Goal: Task Accomplishment & Management: Use online tool/utility

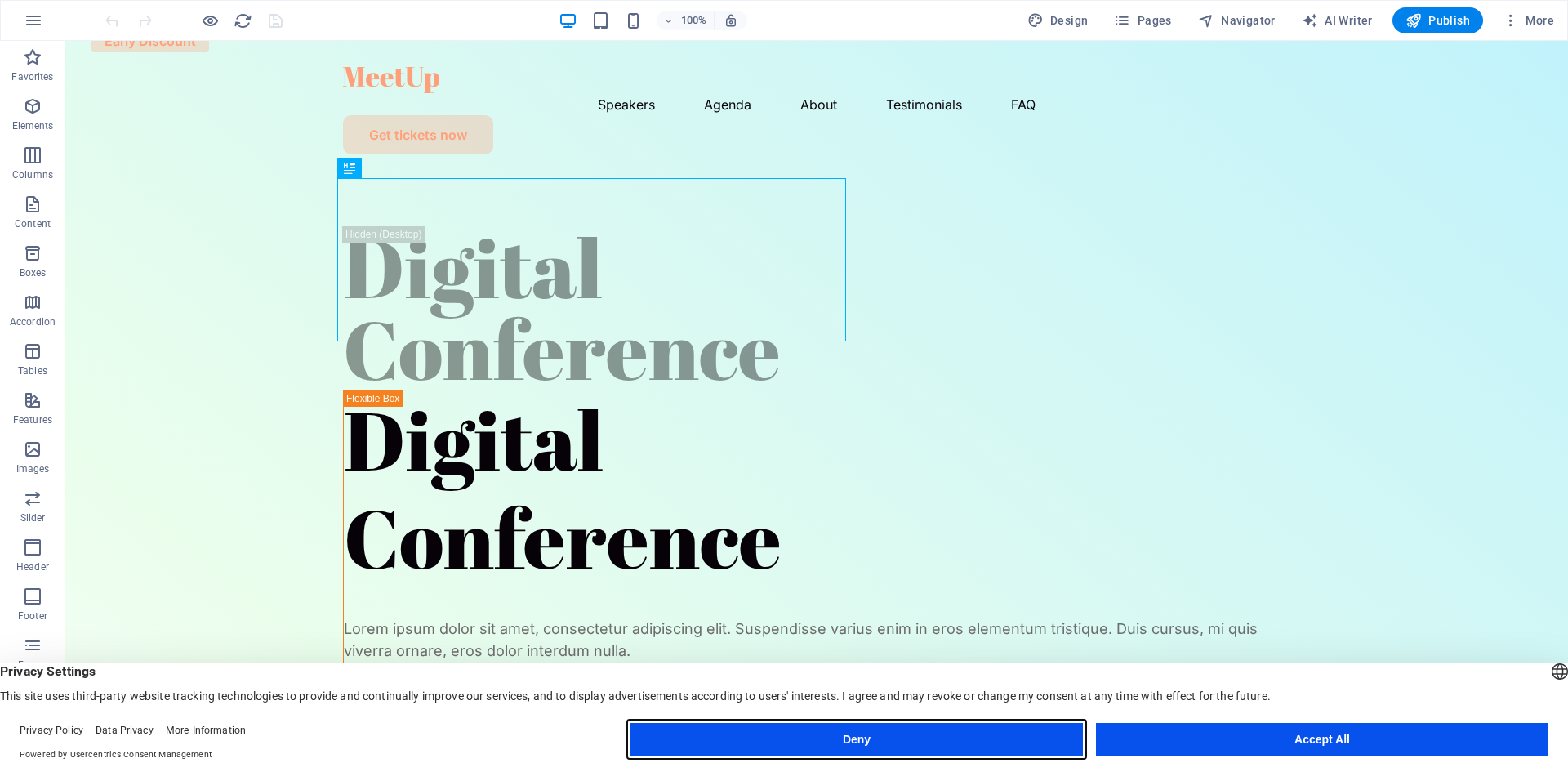
click at [972, 739] on button "Deny" at bounding box center [855, 739] width 452 height 33
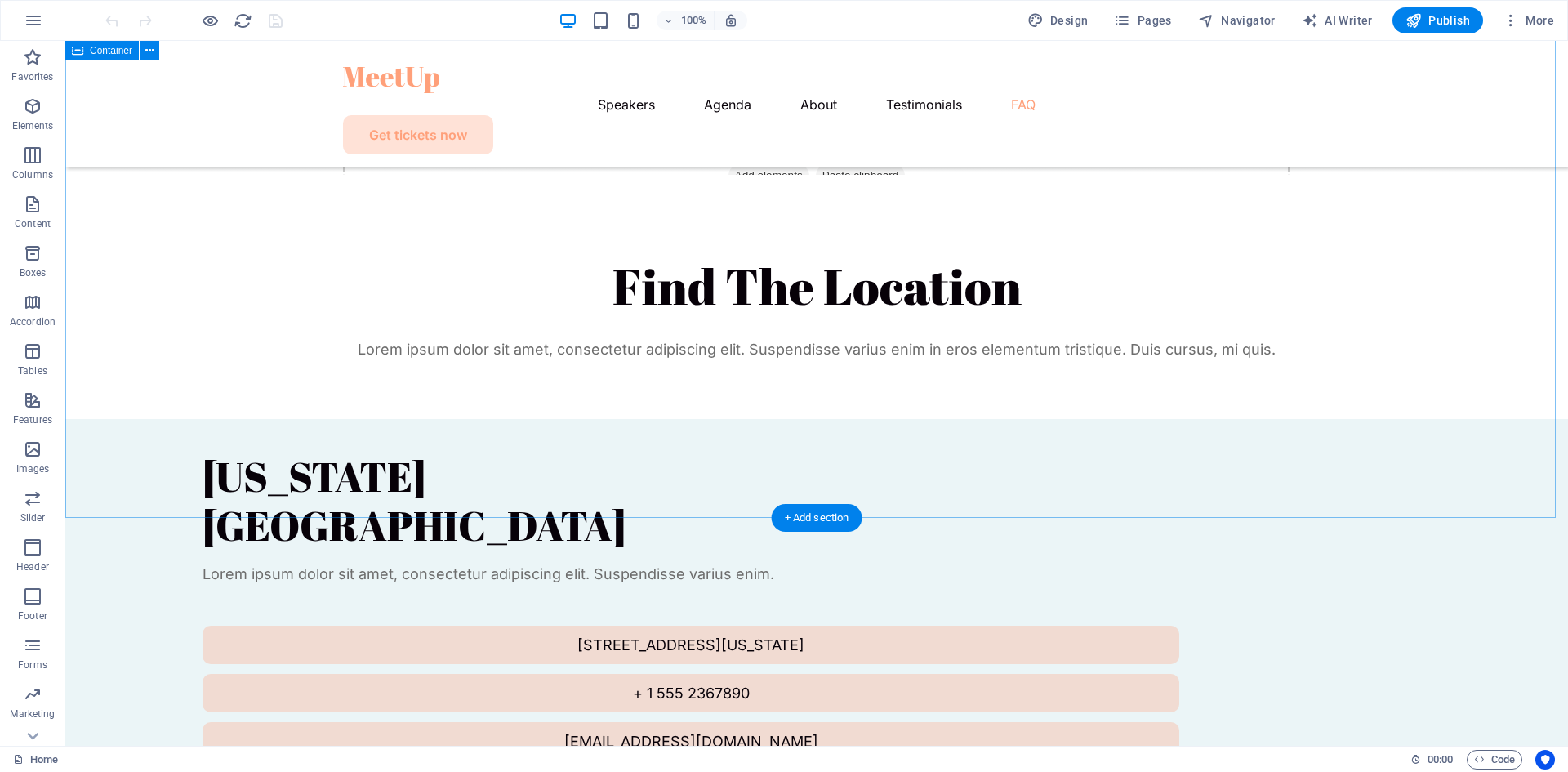
scroll to position [4955, 0]
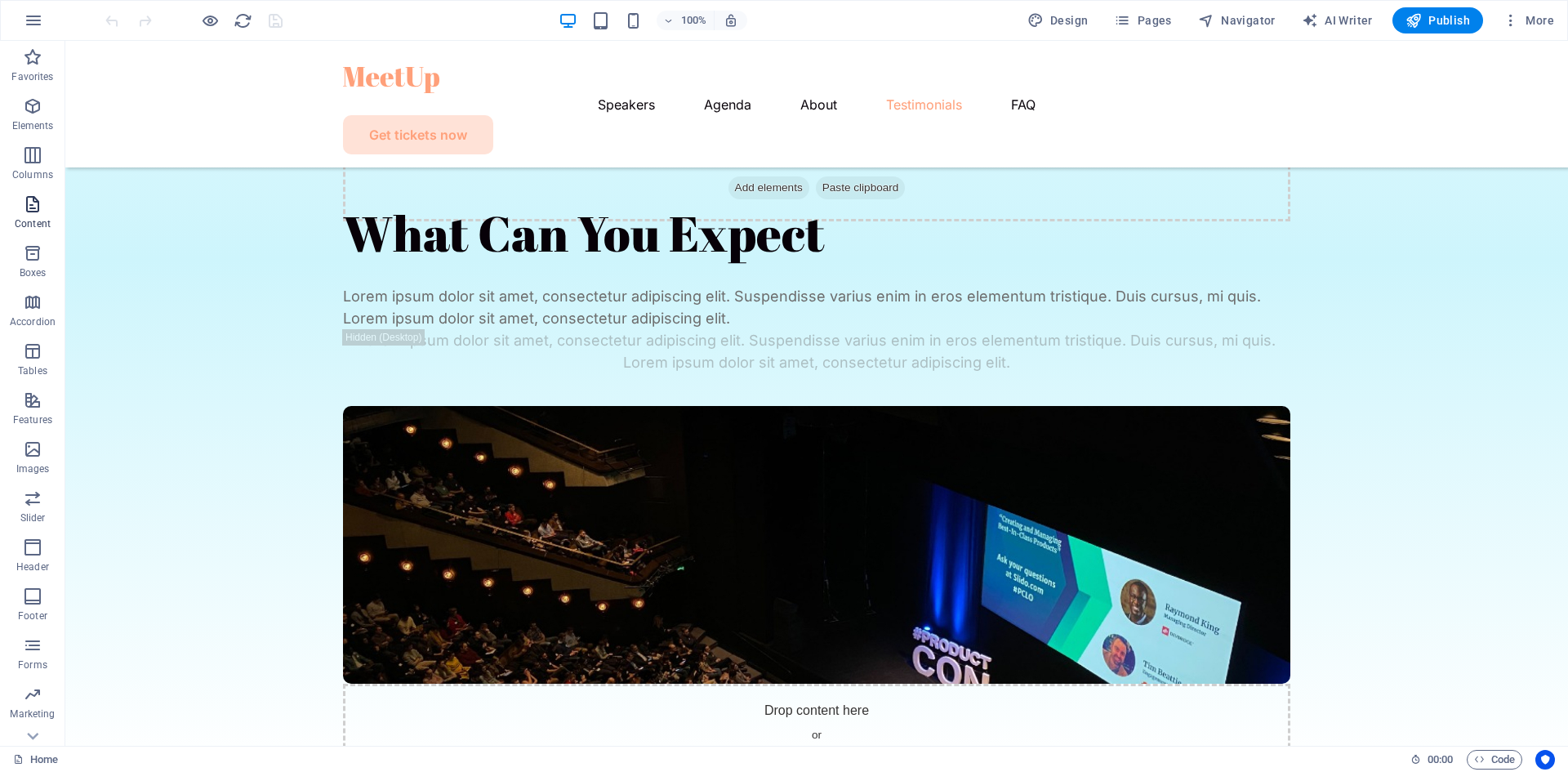
click at [32, 208] on icon "button" at bounding box center [33, 204] width 19 height 19
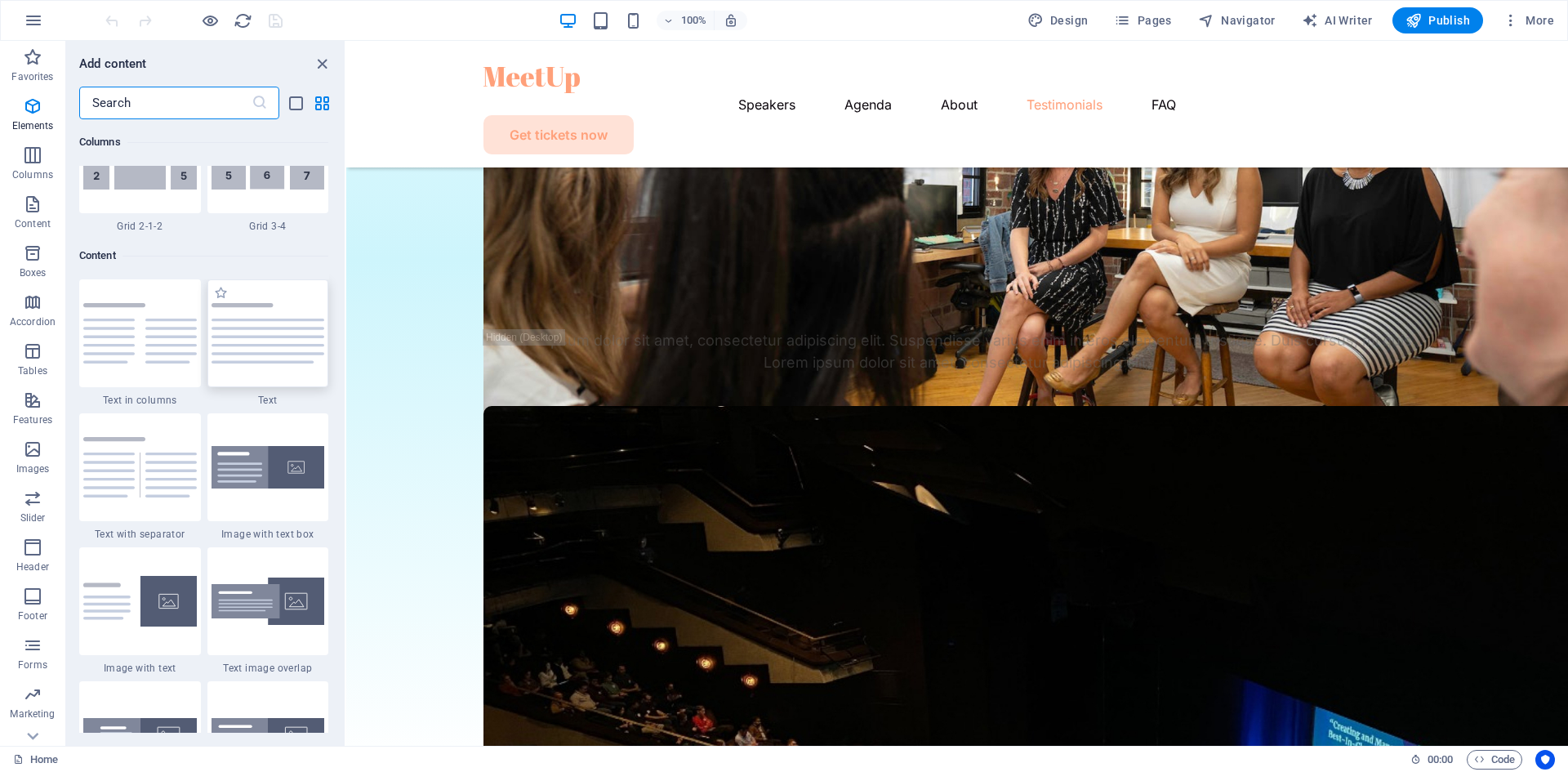
scroll to position [2858, 0]
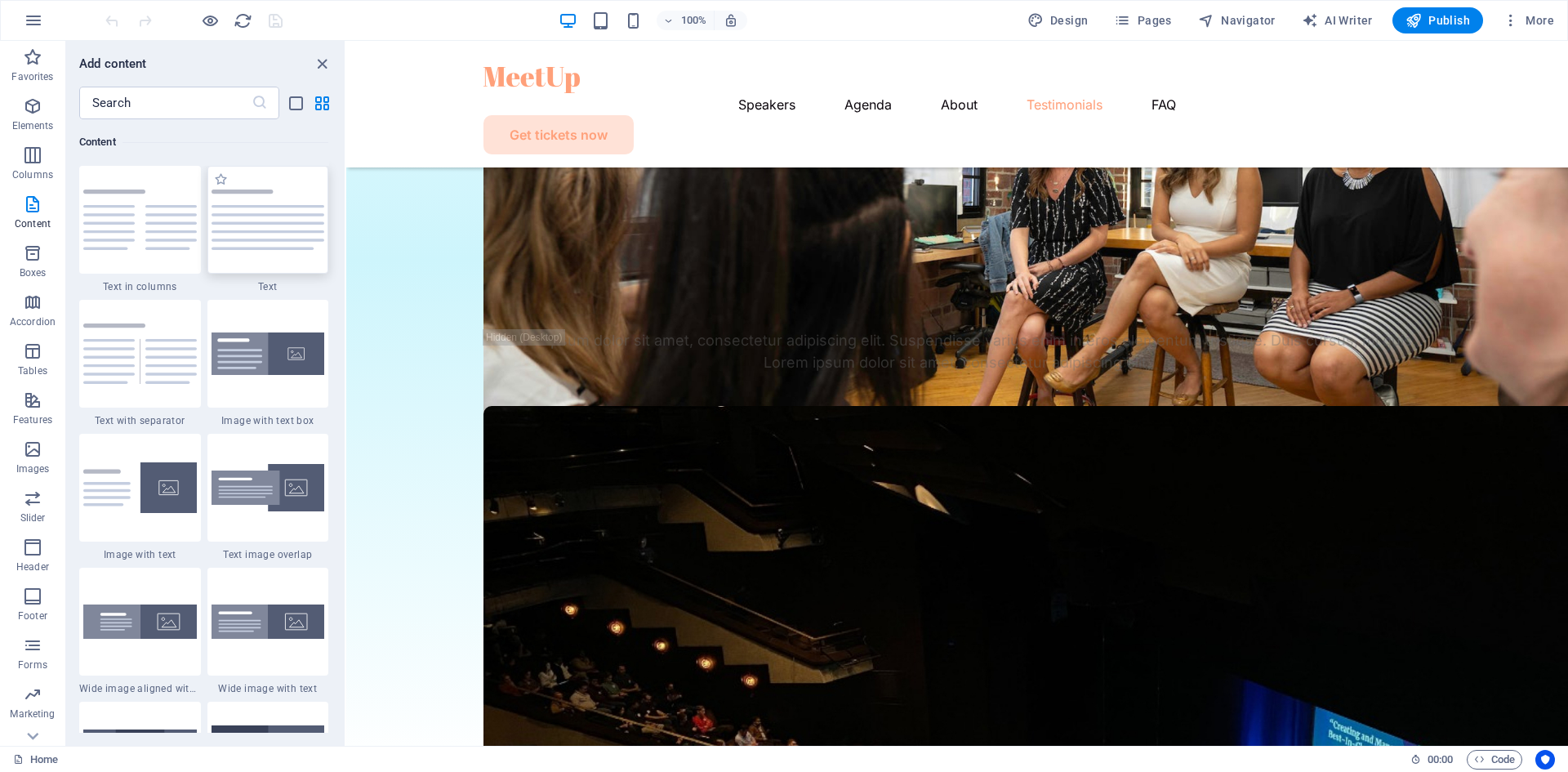
click at [240, 263] on div at bounding box center [267, 220] width 122 height 108
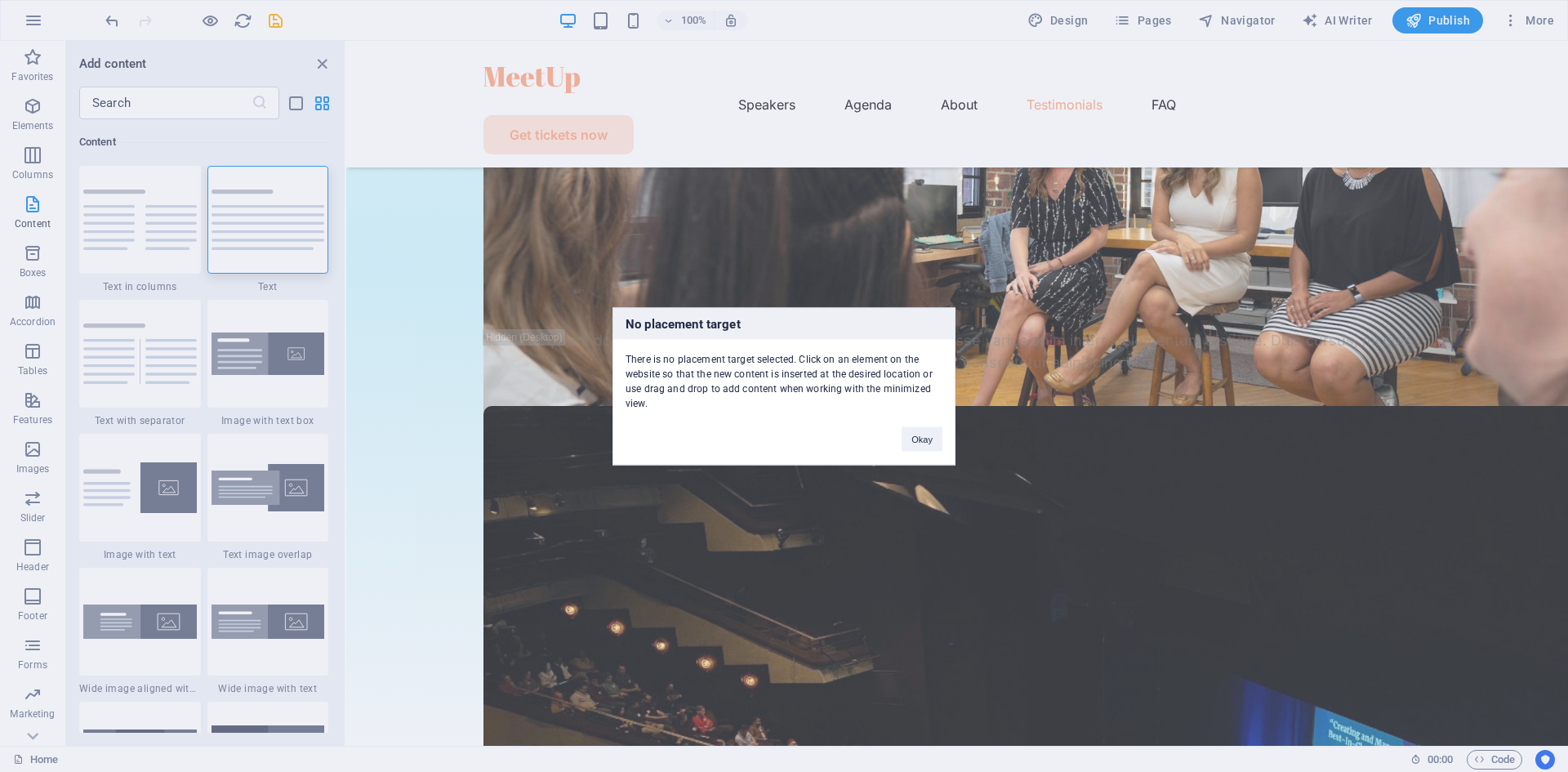
drag, startPoint x: 878, startPoint y: 334, endPoint x: 571, endPoint y: 345, distance: 307.2
click at [571, 345] on div "No placement target There is no placement target selected. Click on an element …" at bounding box center [784, 386] width 1568 height 772
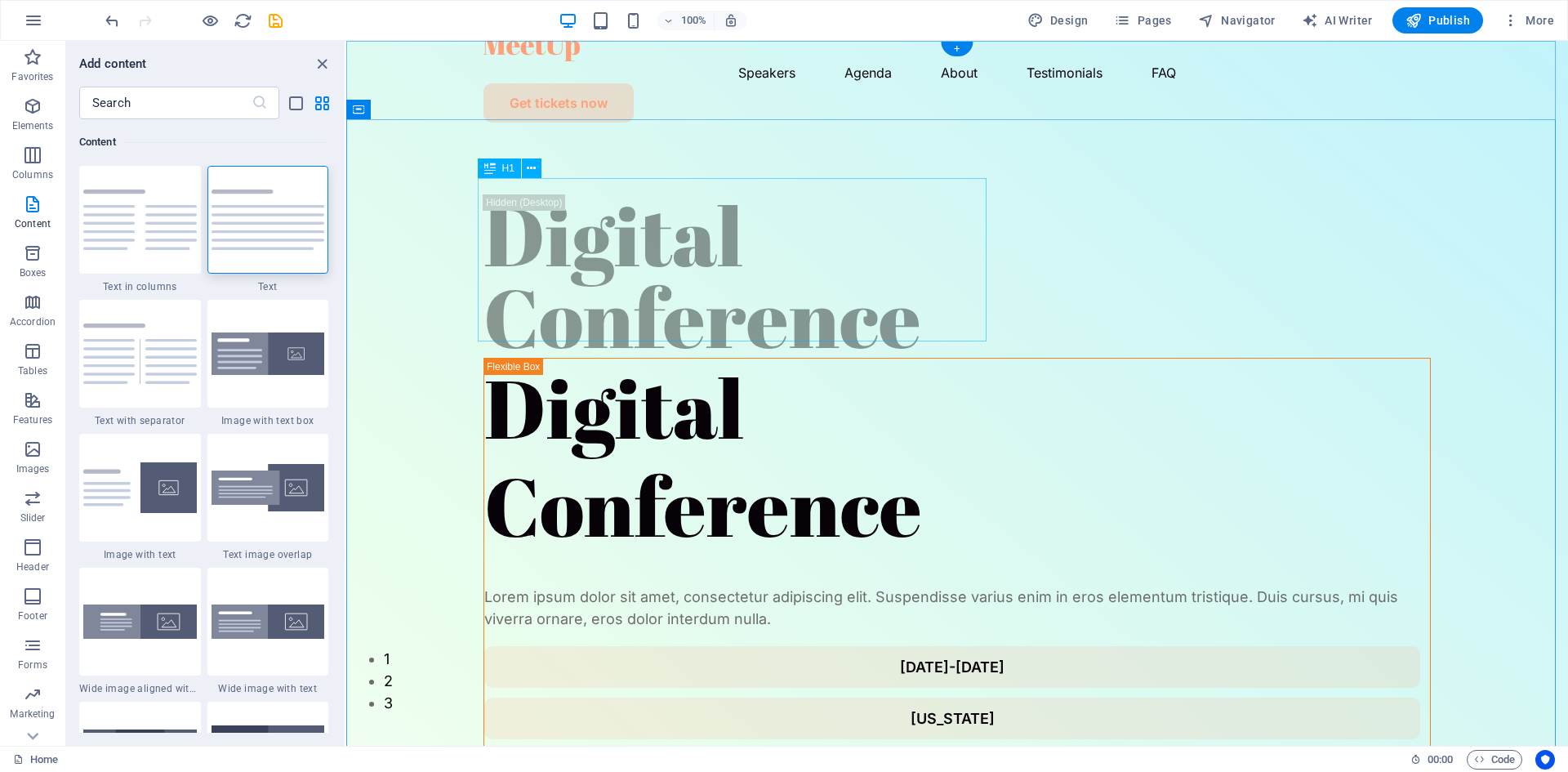
scroll to position [0, 0]
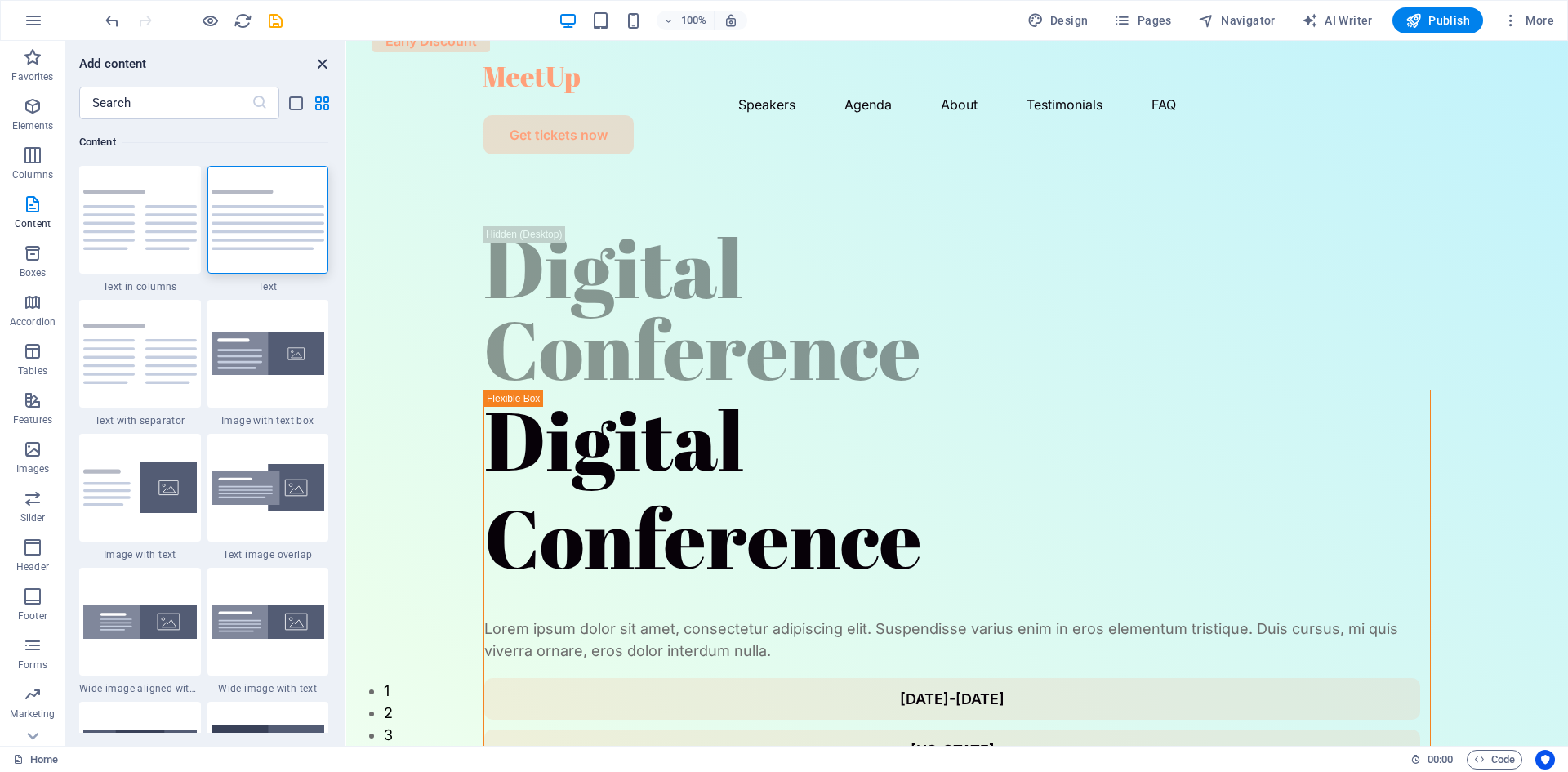
click at [318, 63] on icon "close panel" at bounding box center [322, 63] width 18 height 18
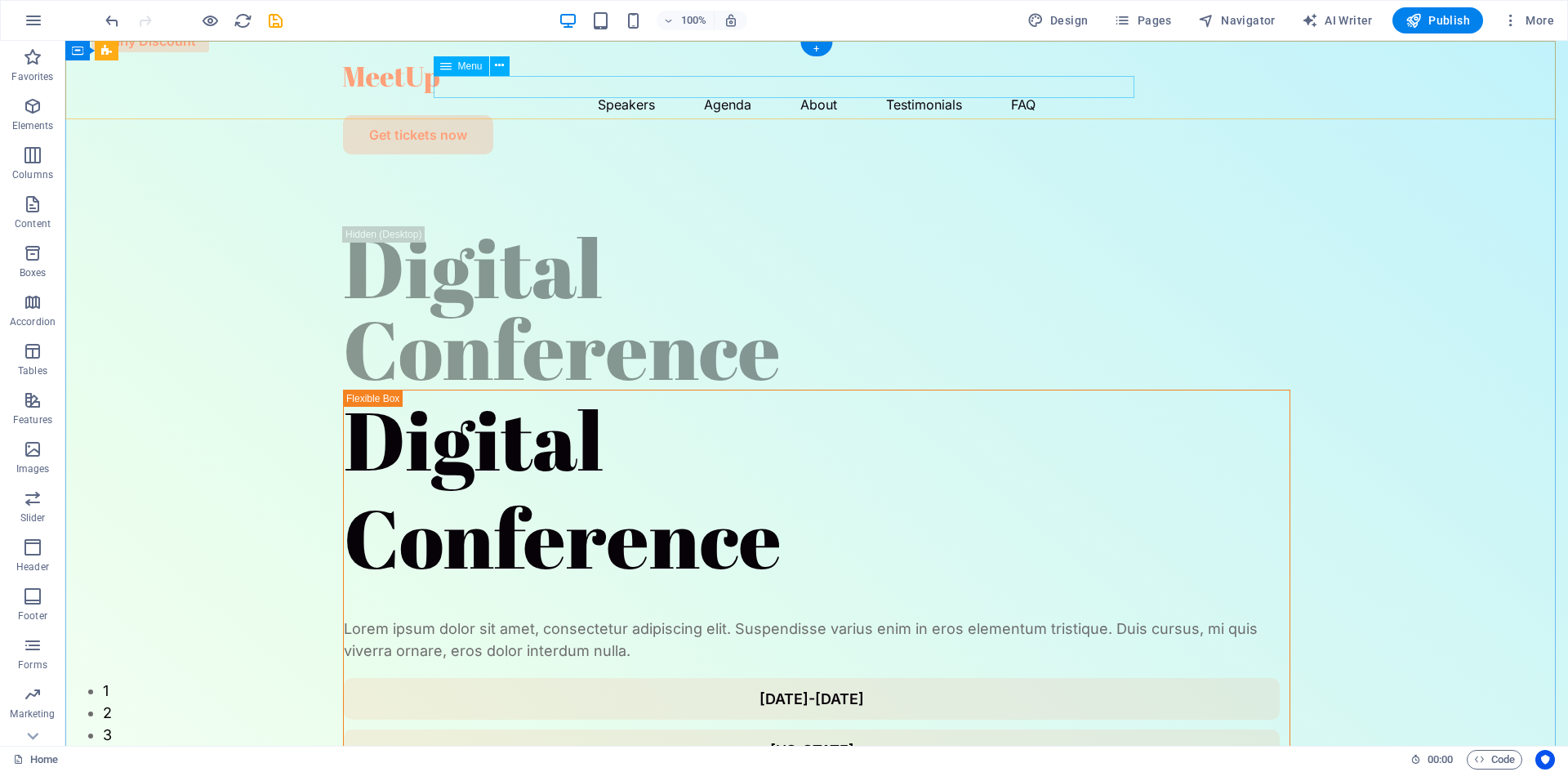
click at [604, 93] on nav "Speakers Agenda About Testimonials FAQ" at bounding box center [817, 104] width 947 height 22
click at [703, 93] on nav "Speakers Agenda About Testimonials FAQ" at bounding box center [817, 104] width 947 height 22
click at [29, 199] on icon "button" at bounding box center [33, 204] width 19 height 19
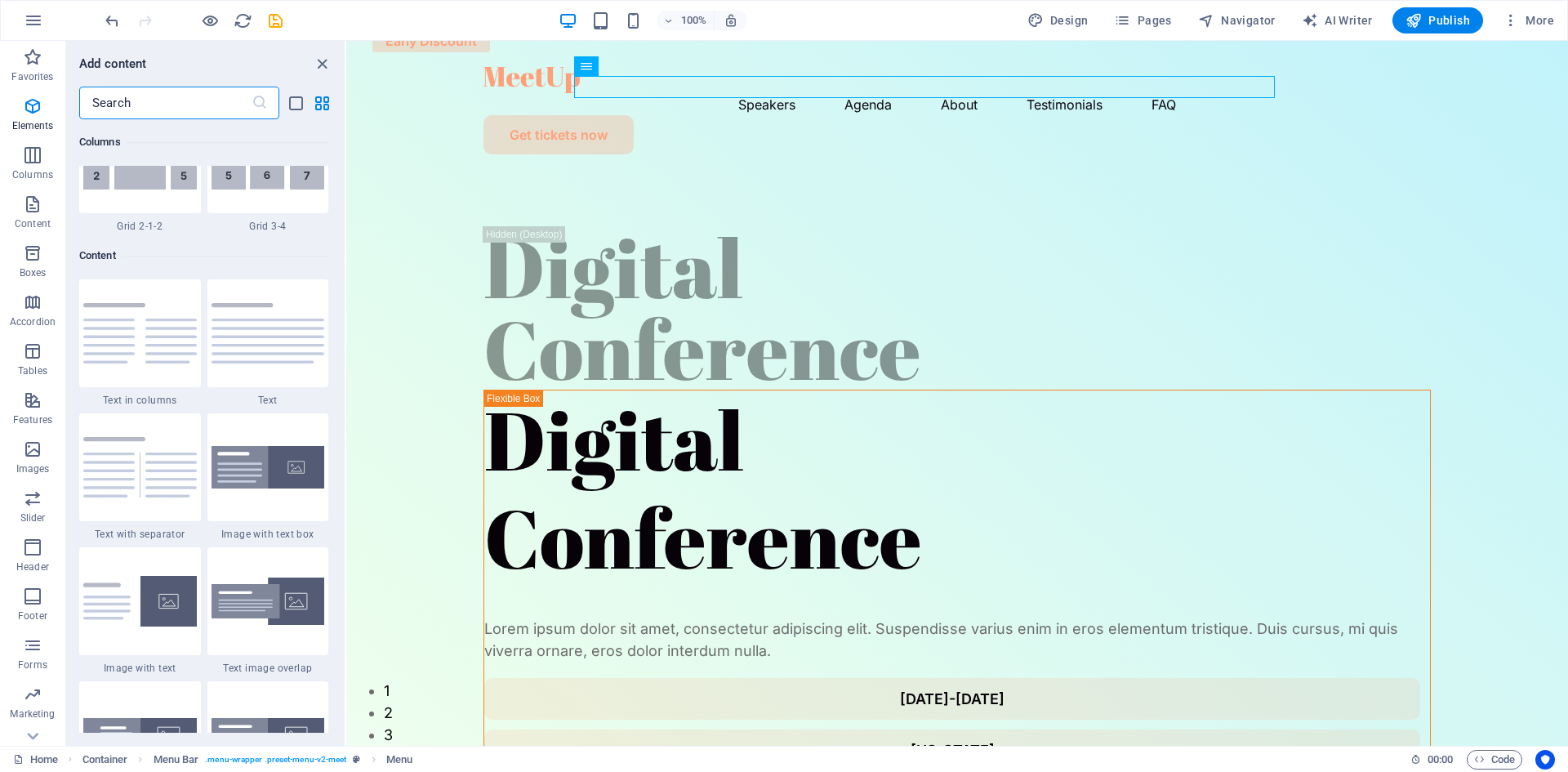
scroll to position [2858, 0]
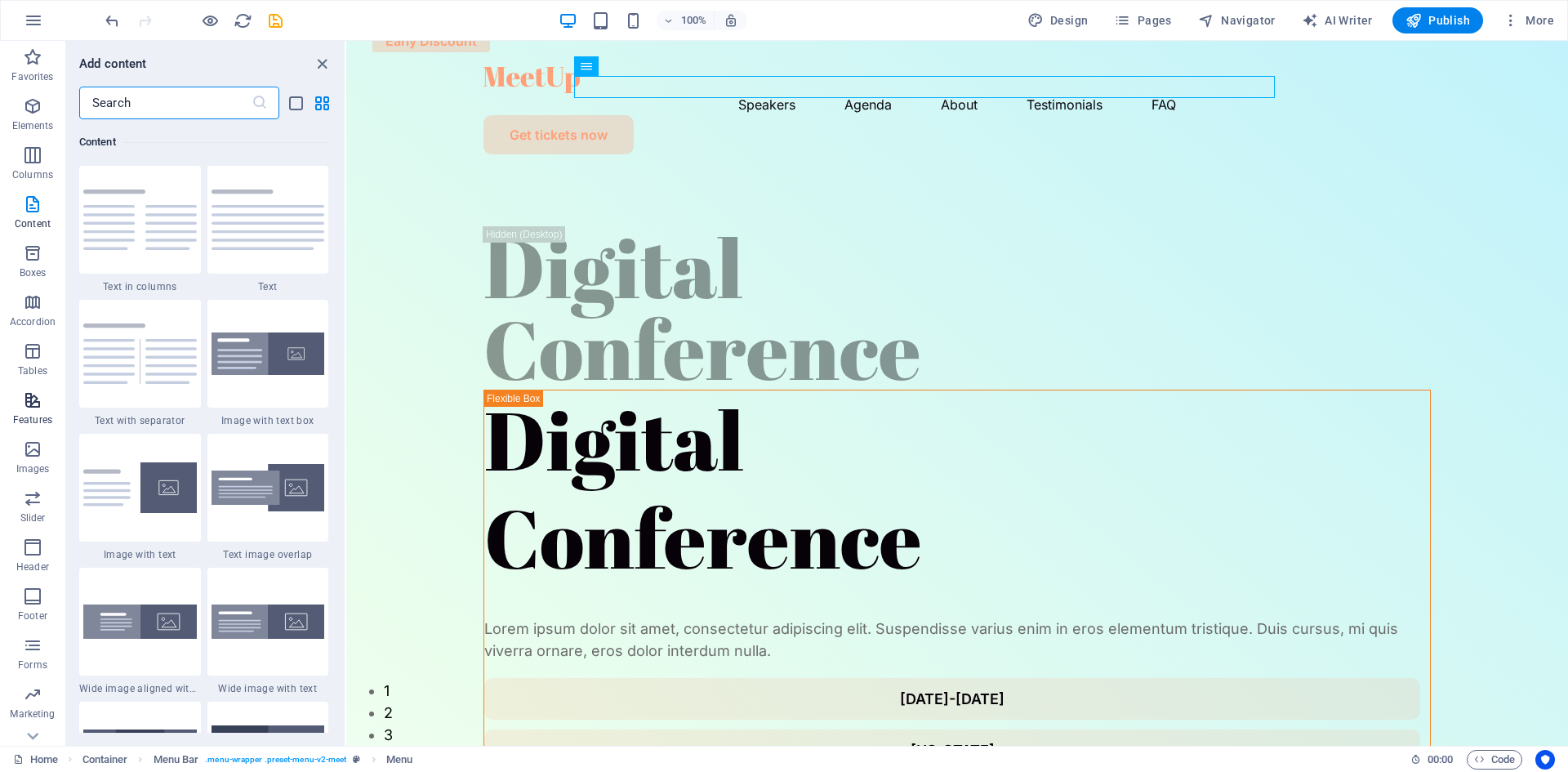
click at [39, 405] on icon "button" at bounding box center [33, 400] width 19 height 19
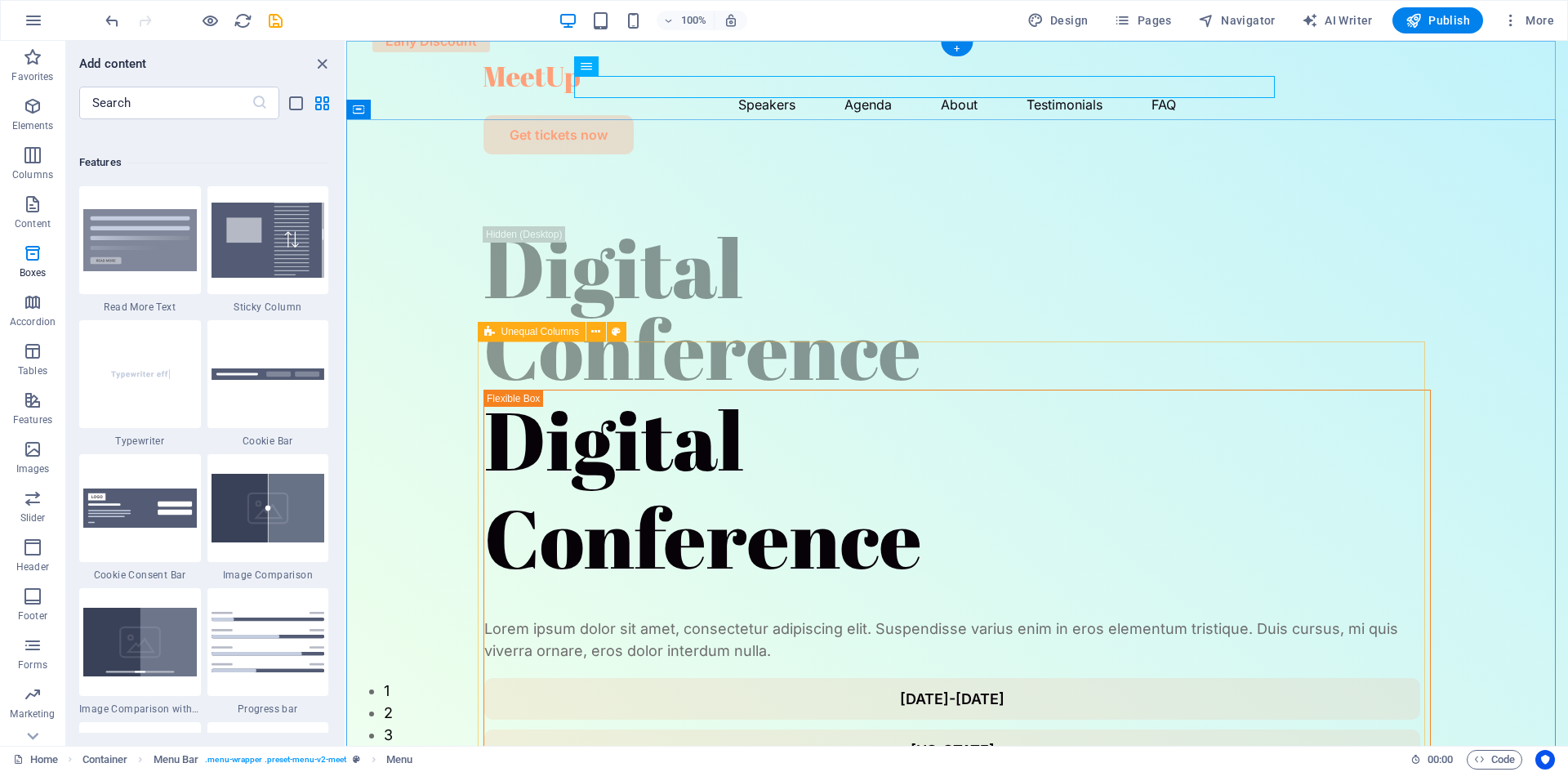
scroll to position [6366, 0]
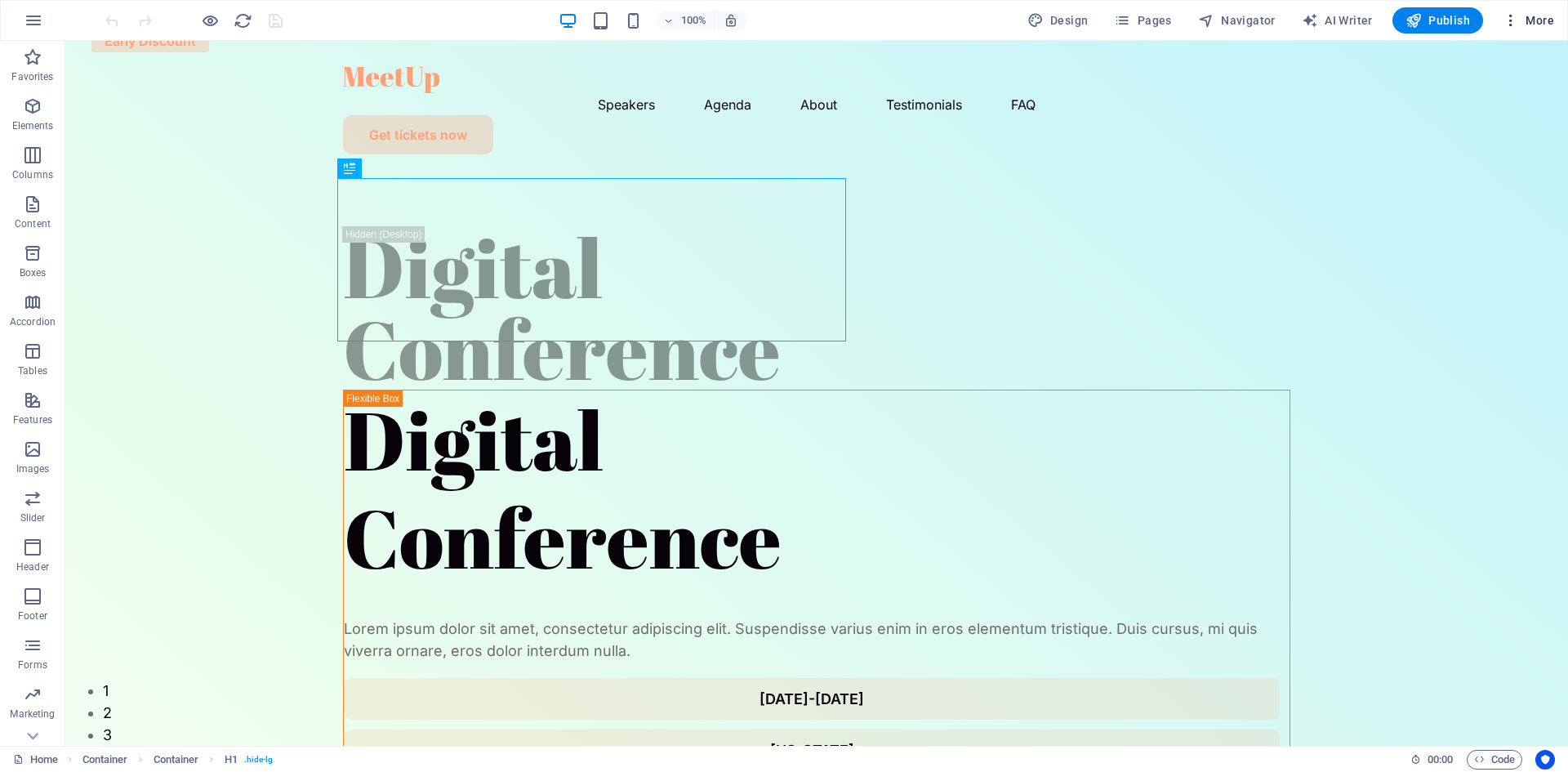
click at [1509, 18] on icon "button" at bounding box center [1511, 20] width 17 height 17
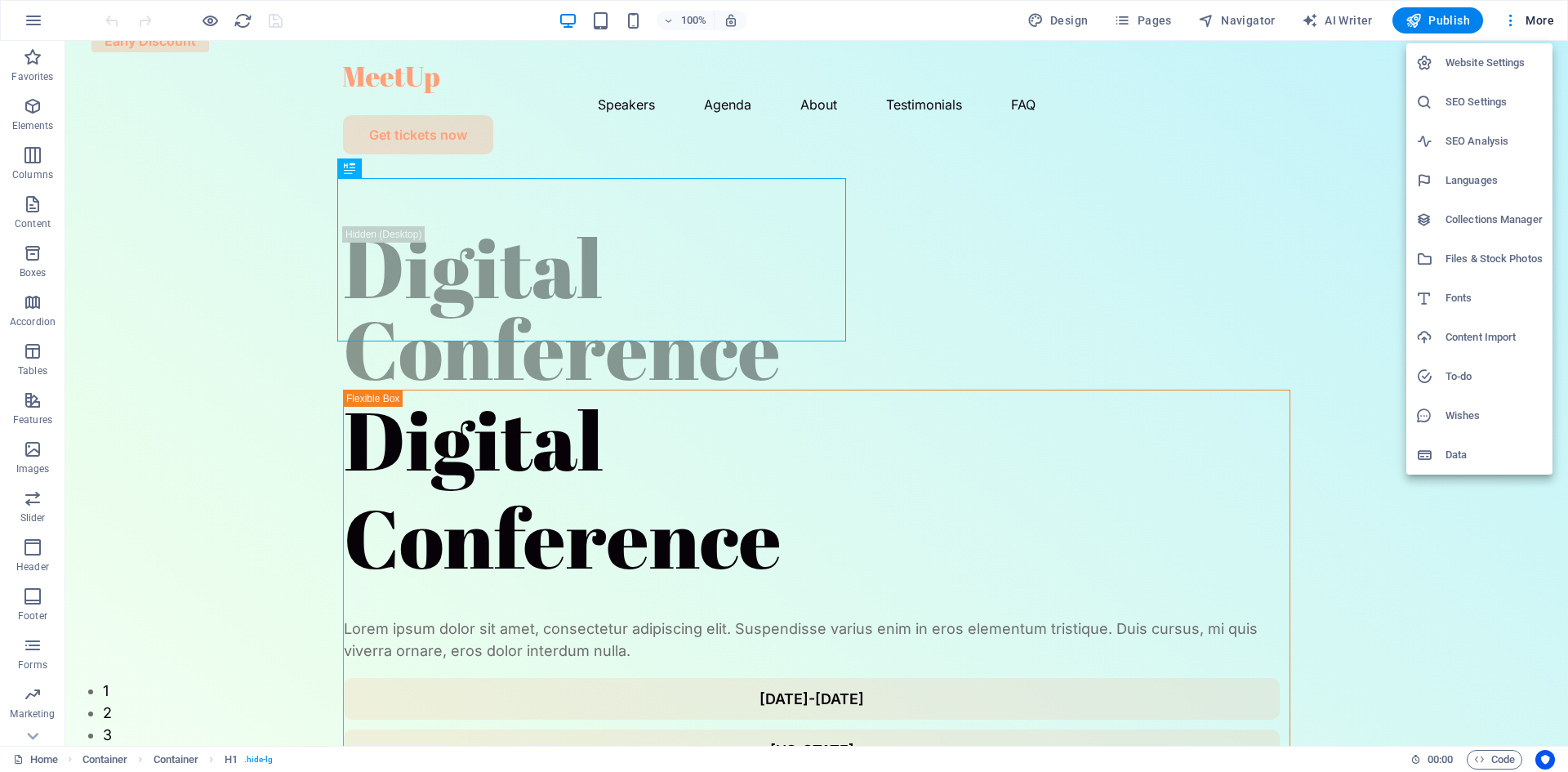
click at [857, 145] on div at bounding box center [784, 386] width 1568 height 772
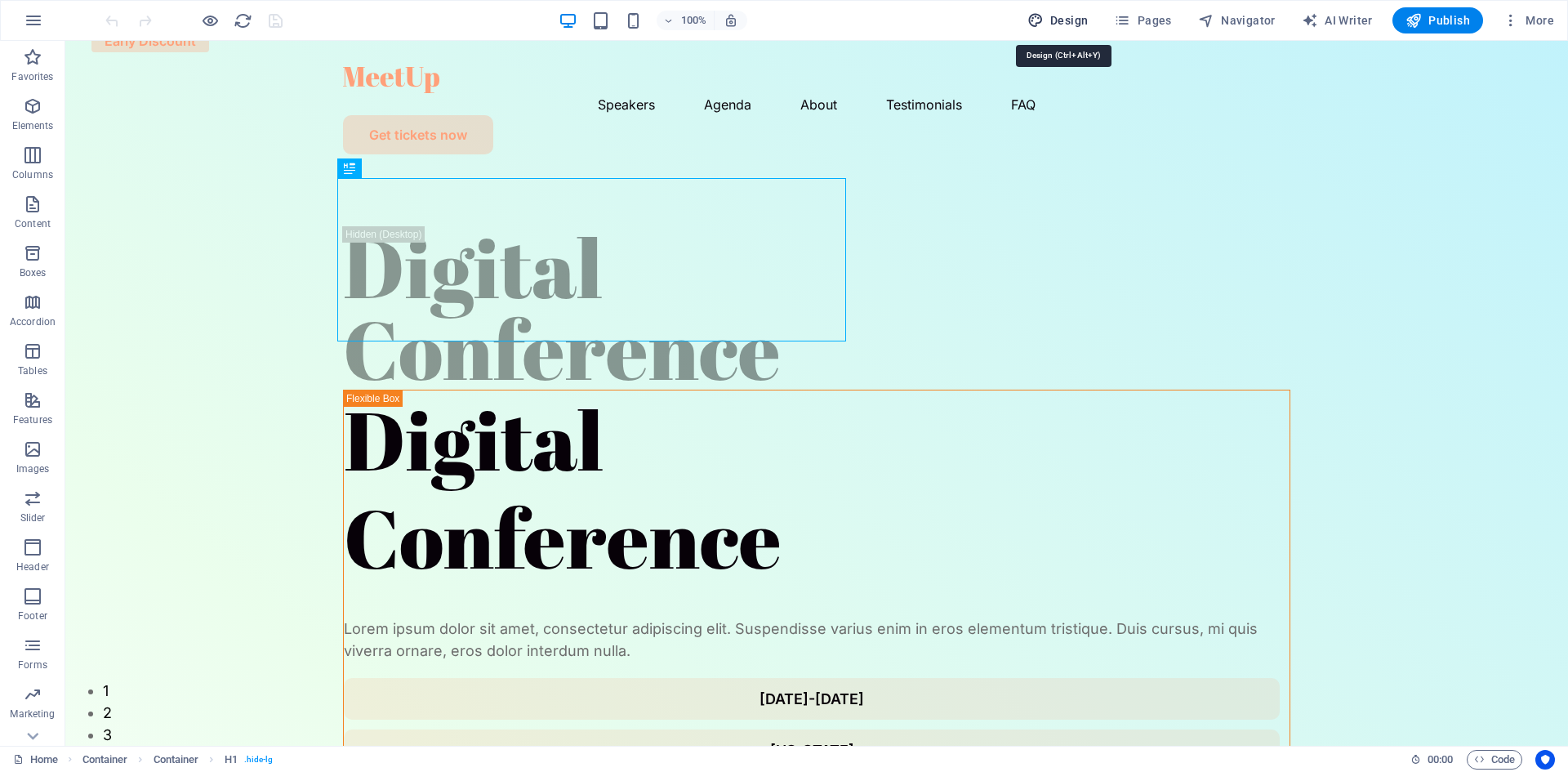
drag, startPoint x: 1070, startPoint y: 22, endPoint x: 961, endPoint y: 55, distance: 113.9
click at [1070, 22] on span "Design" at bounding box center [1058, 20] width 61 height 17
select select "px"
select select "400"
select select "px"
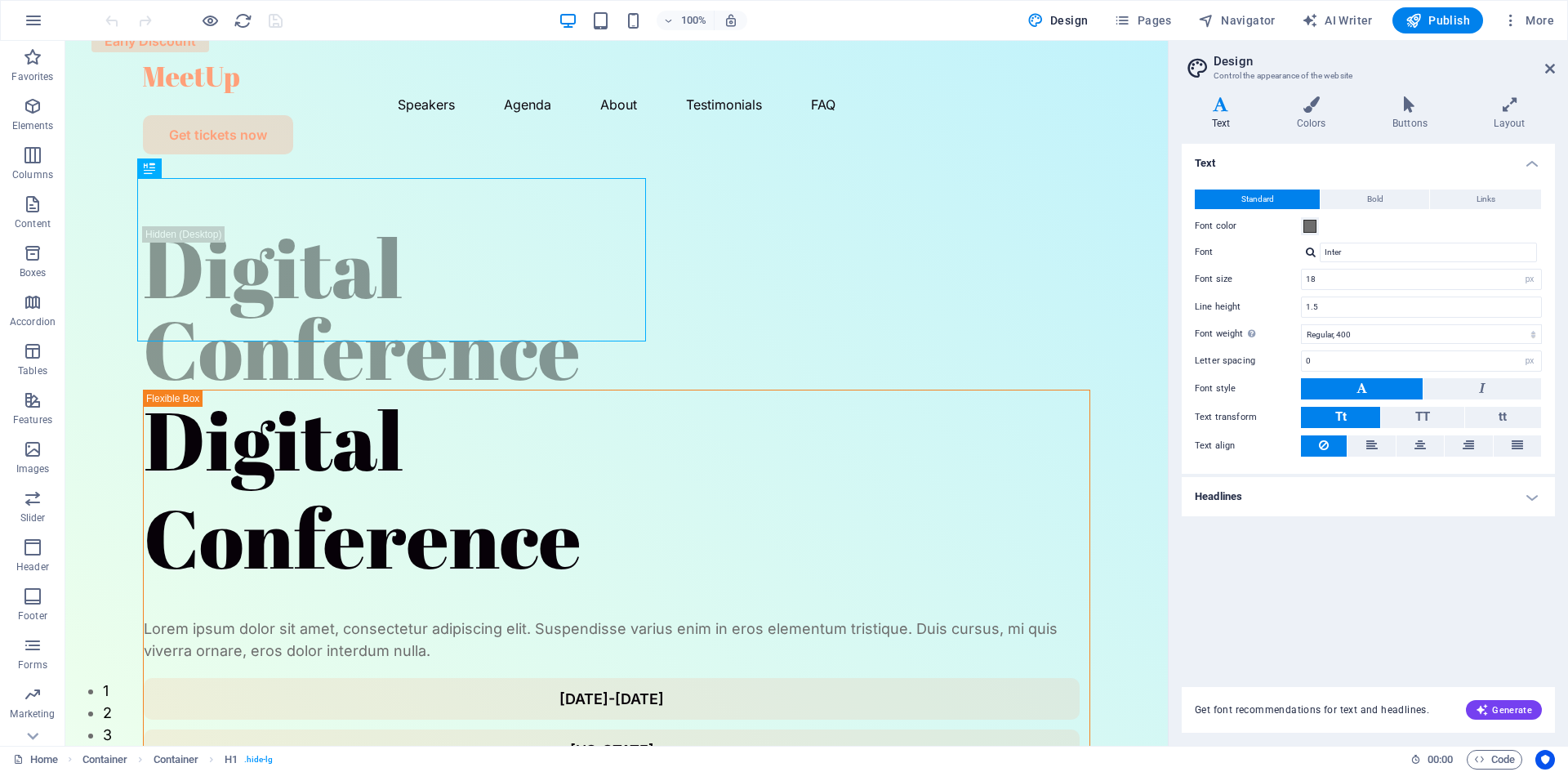
click at [1559, 64] on aside "Design Control the appearance of the website Variants Text Colors Buttons Layou…" at bounding box center [1368, 393] width 401 height 705
drag, startPoint x: 1553, startPoint y: 65, endPoint x: 1469, endPoint y: 23, distance: 93.9
click at [1553, 65] on icon at bounding box center [1550, 68] width 10 height 13
